Goal: Task Accomplishment & Management: Use online tool/utility

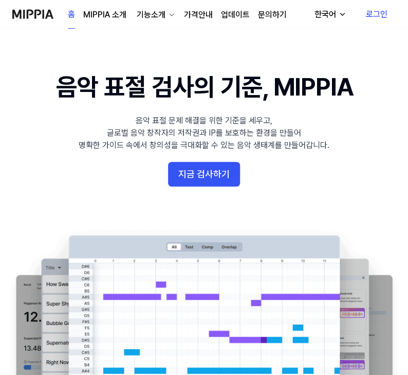
click at [211, 174] on button "지금 검사하기" at bounding box center [204, 174] width 72 height 25
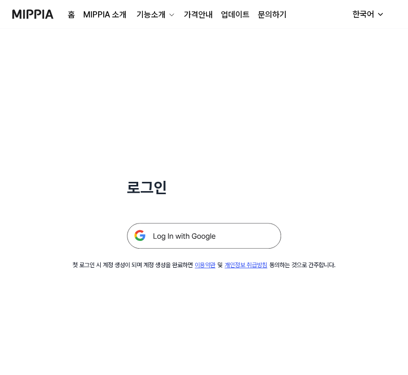
click at [183, 231] on img at bounding box center [204, 236] width 154 height 26
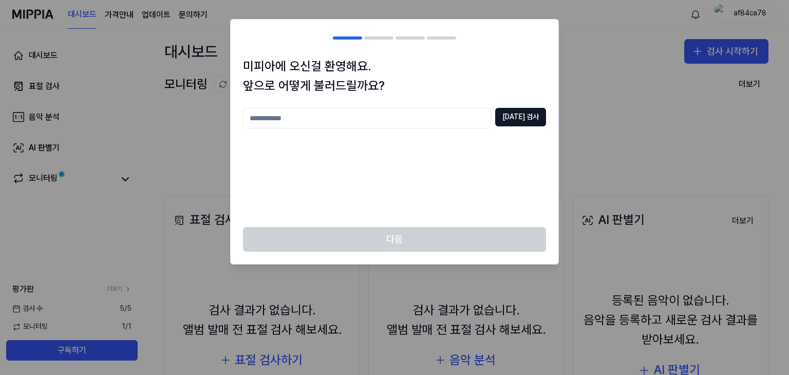
click at [409, 121] on input "text" at bounding box center [367, 118] width 248 height 21
drag, startPoint x: 560, startPoint y: 105, endPoint x: 500, endPoint y: 119, distance: 61.6
click at [555, 110] on body "대시보드 가격안내 업데이트 문의하기 af84ca78 대시보드 표절 검사 음악 분석 AI 판별기 모니터링 평가판 더보기 검사 [DATE] 모니터…" at bounding box center [394, 187] width 789 height 375
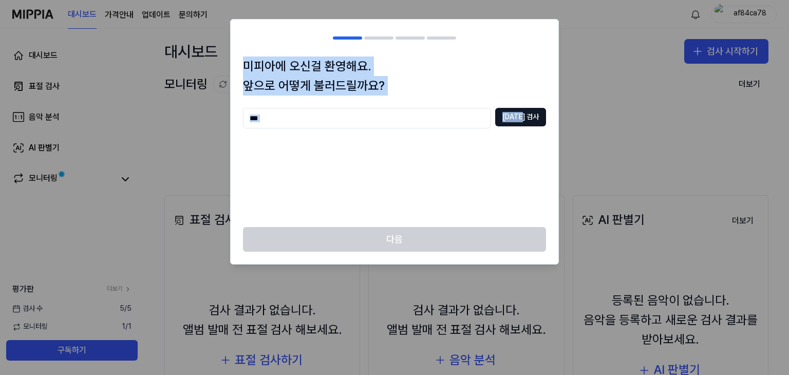
click at [491, 119] on input "***" at bounding box center [367, 118] width 248 height 21
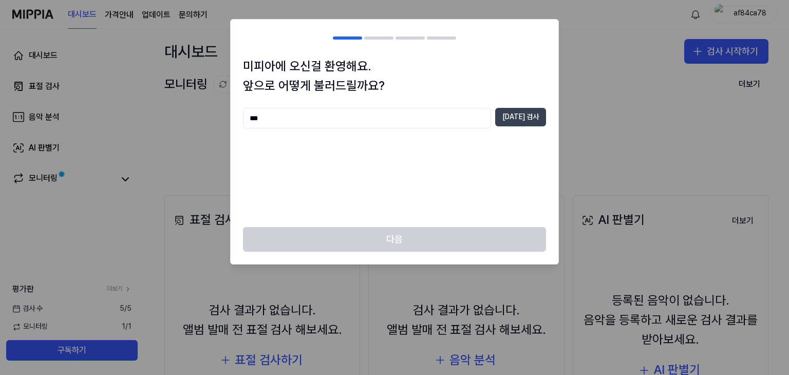
click at [513, 116] on button "[DATE] 검사" at bounding box center [520, 117] width 51 height 19
click at [390, 120] on input "***" at bounding box center [367, 118] width 248 height 21
type input "*"
type input "***"
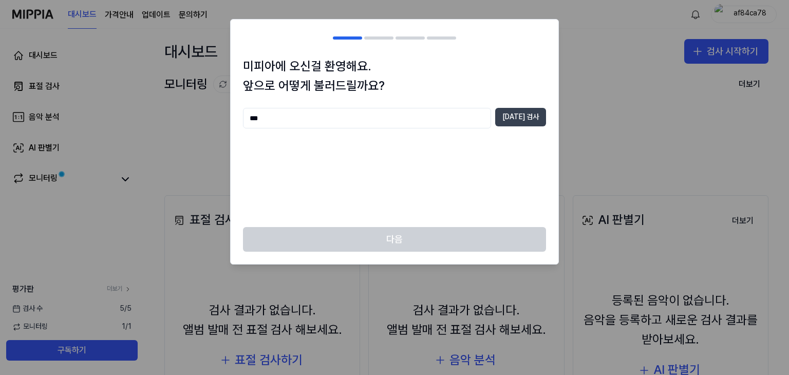
click at [513, 123] on button "[DATE] 검사" at bounding box center [520, 117] width 51 height 19
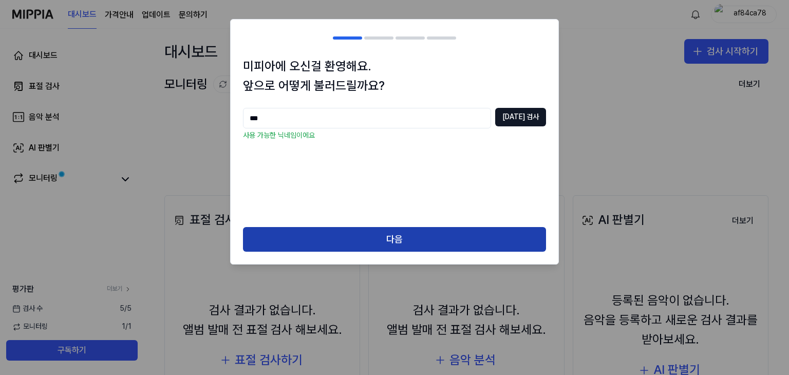
click at [326, 243] on button "다음" at bounding box center [394, 239] width 303 height 25
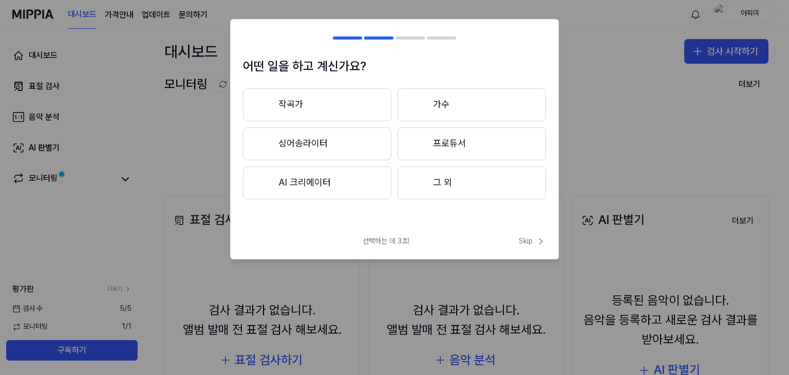
click at [339, 173] on button "AI 크리에이터" at bounding box center [317, 183] width 149 height 33
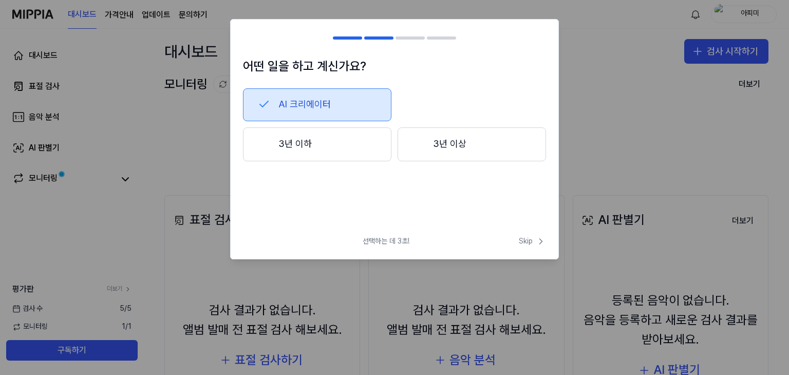
click at [344, 146] on button "3년 이하" at bounding box center [317, 144] width 149 height 34
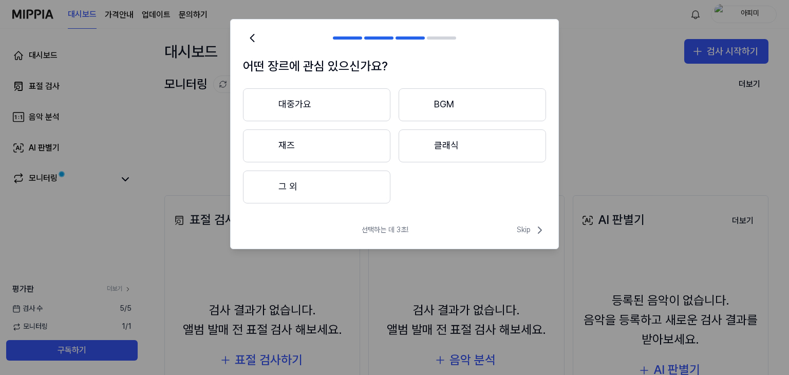
click at [317, 101] on button "대중가요" at bounding box center [316, 104] width 147 height 33
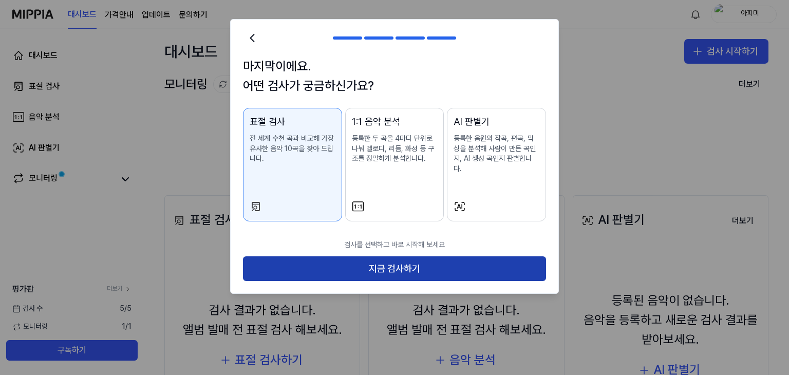
click at [396, 256] on button "지금 검사하기" at bounding box center [394, 268] width 303 height 25
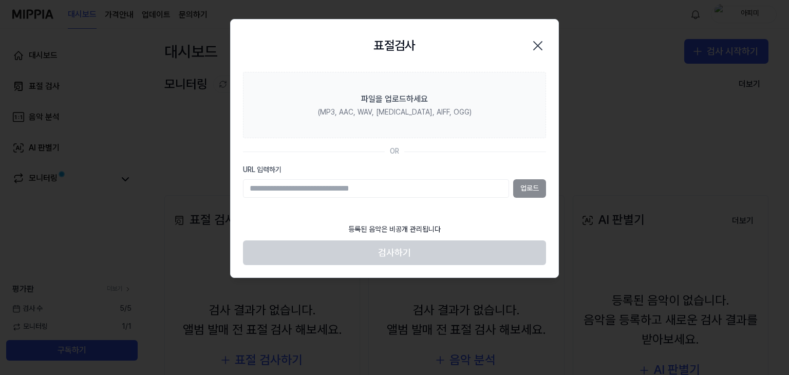
click at [348, 204] on section "파일을 업로드하세요 (MP3, AAC, WAV, [MEDICAL_DATA], AIFF, OGG) OR URL 입력하기 업로드" at bounding box center [395, 145] width 328 height 146
click at [374, 188] on input "URL 입력하기" at bounding box center [376, 188] width 266 height 19
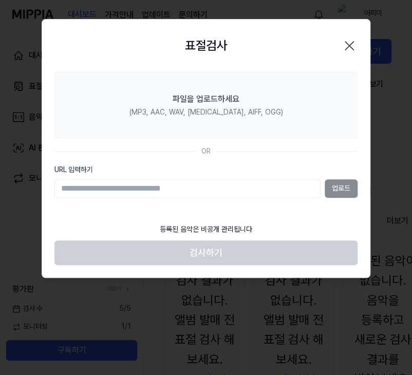
click at [345, 44] on icon "button" at bounding box center [349, 46] width 16 height 16
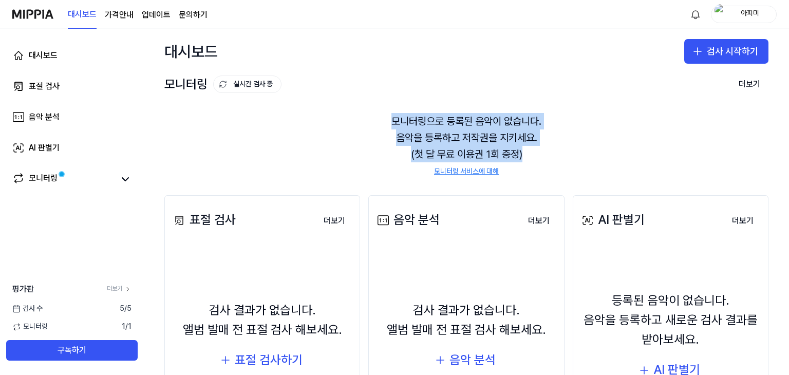
drag, startPoint x: 529, startPoint y: 151, endPoint x: 385, endPoint y: 116, distance: 148.6
click at [385, 116] on div "모니터링으로 등록된 음악이 없습니다. 음악을 등록하고 저작권을 지키세요. (첫 달 무료 이용권 1회 증정) 모니터링 서비스에 대해" at bounding box center [466, 145] width 604 height 88
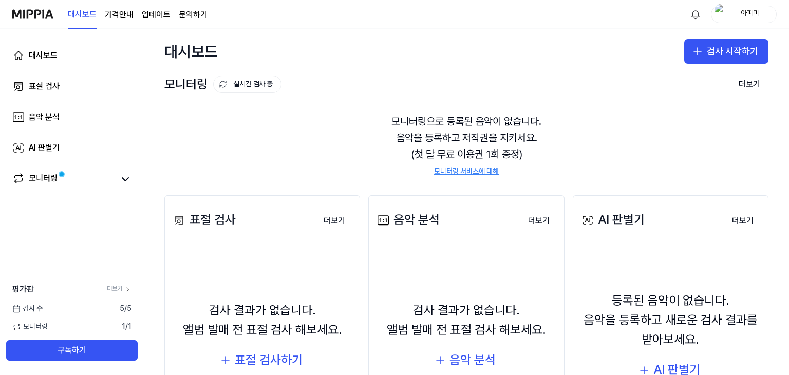
scroll to position [109, 0]
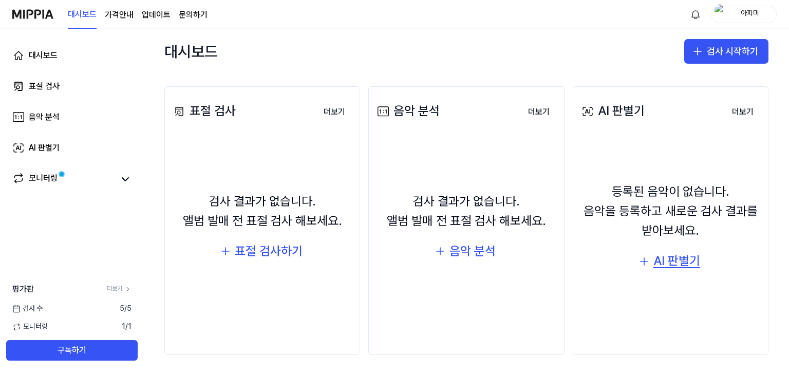
click at [654, 253] on div "AI 판별기" at bounding box center [677, 261] width 47 height 20
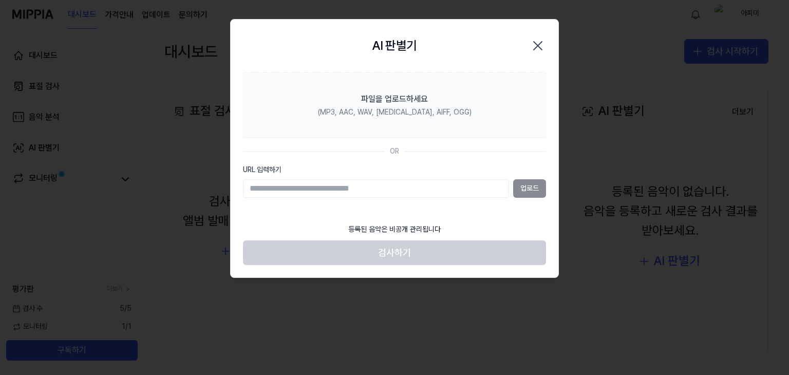
click at [360, 179] on input "URL 입력하기" at bounding box center [376, 188] width 266 height 19
click at [359, 189] on input "URL 입력하기" at bounding box center [376, 188] width 266 height 19
click at [544, 41] on icon "button" at bounding box center [538, 46] width 16 height 16
